Goal: Find specific page/section: Find specific page/section

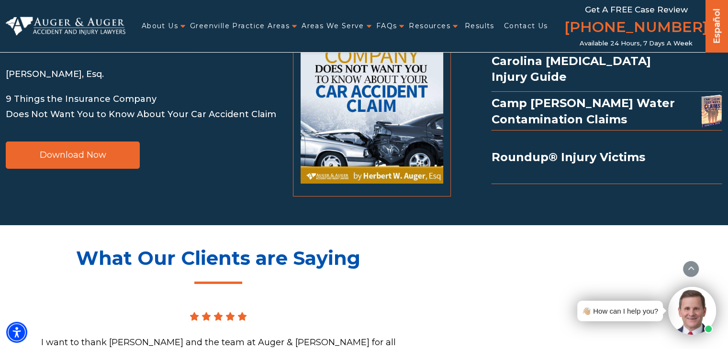
scroll to position [6659, 0]
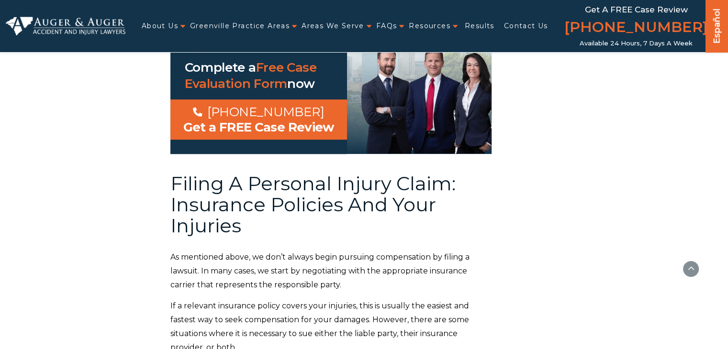
scroll to position [7520, 0]
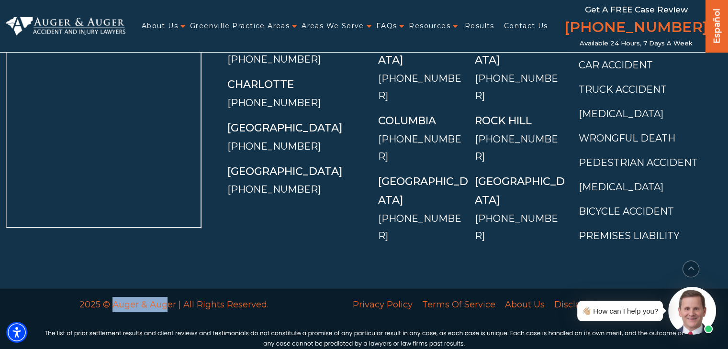
drag, startPoint x: 168, startPoint y: 240, endPoint x: 114, endPoint y: 228, distance: 55.8
click at [114, 288] on div "2025 © Auger & Auger | All Rights Reserved." at bounding box center [174, 304] width 271 height 33
